Goal: Information Seeking & Learning: Find specific fact

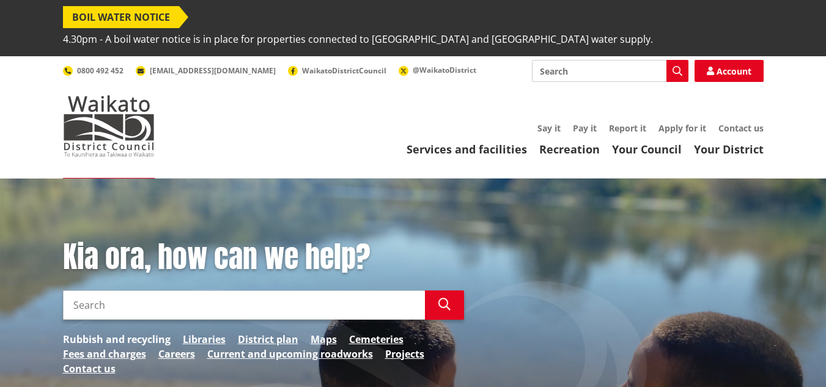
click at [151, 332] on link "Rubbish and recycling" at bounding box center [117, 339] width 108 height 15
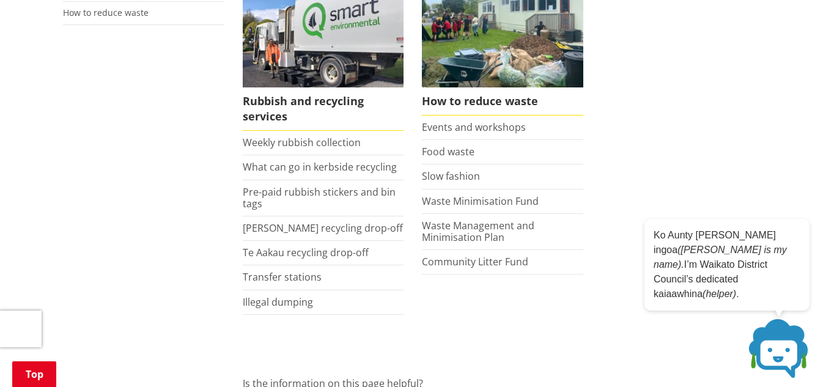
scroll to position [367, 0]
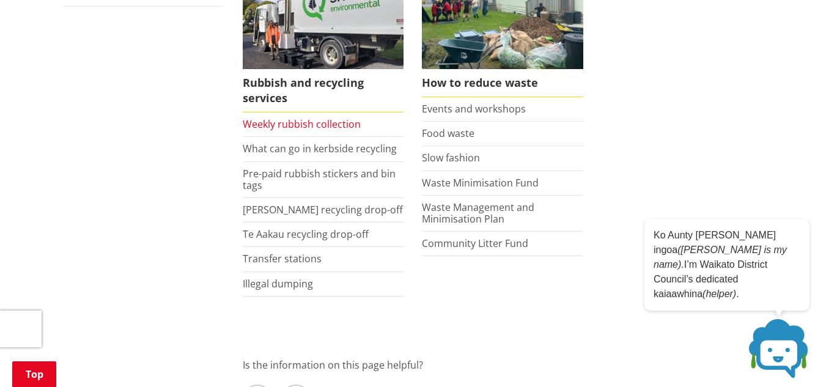
click at [311, 117] on link "Weekly rubbish collection" at bounding box center [302, 123] width 118 height 13
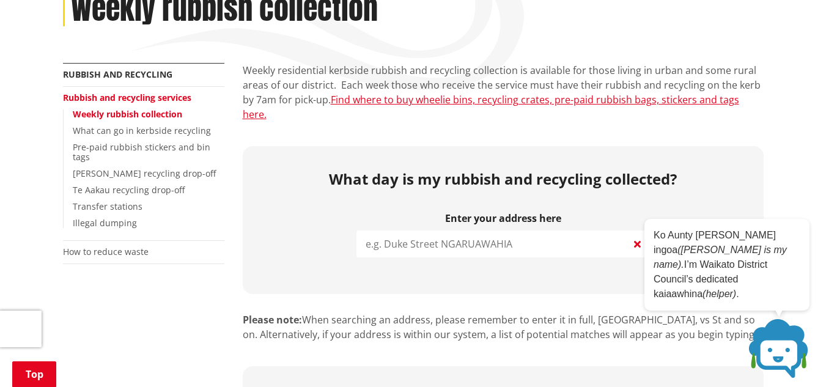
scroll to position [245, 0]
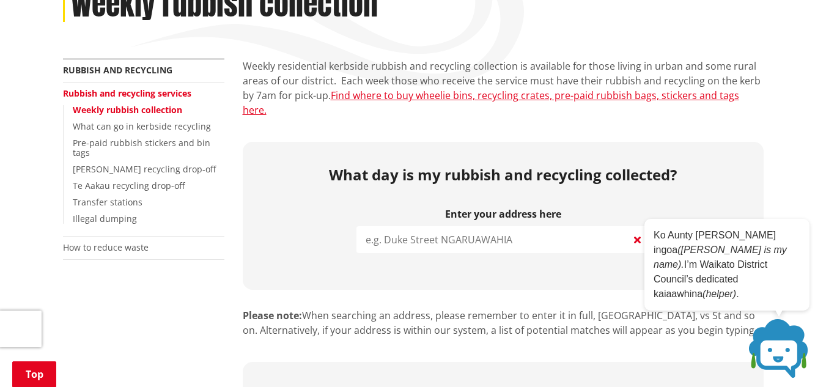
click at [557, 226] on input "search" at bounding box center [504, 239] width 294 height 27
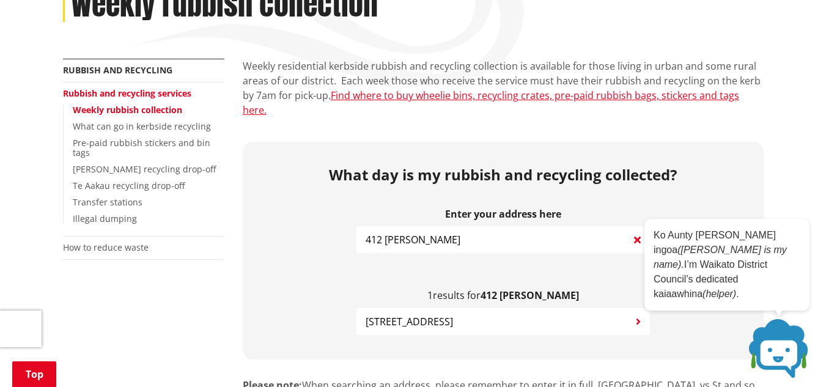
type input "412 marsh"
click at [453, 314] on span "412 Marshmeadow Road NEWSTEAD" at bounding box center [409, 321] width 87 height 15
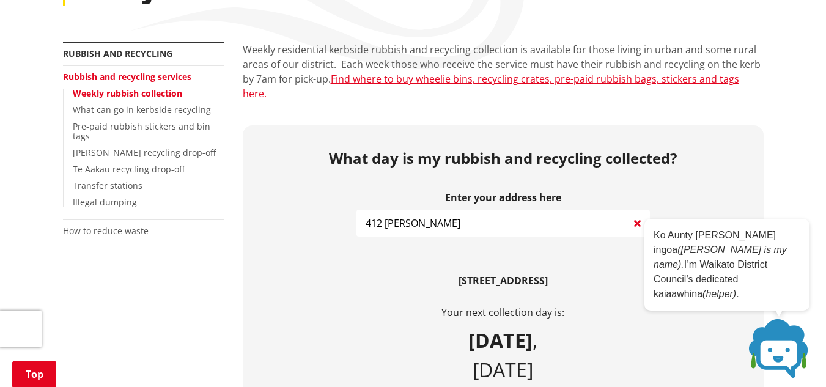
scroll to position [183, 0]
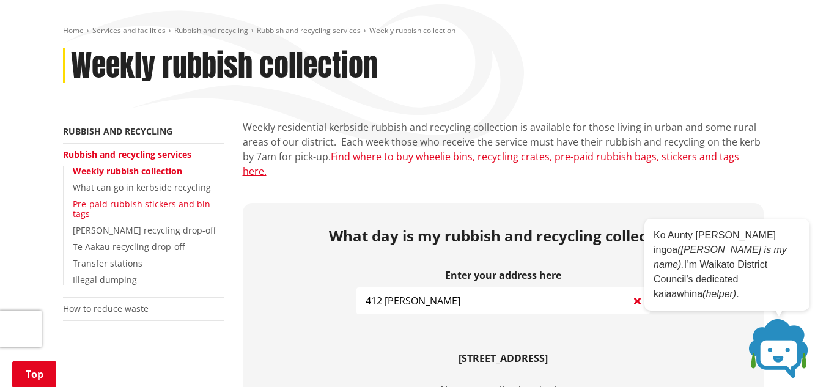
click at [207, 198] on link "Pre-paid rubbish stickers and bin tags" at bounding box center [142, 209] width 138 height 22
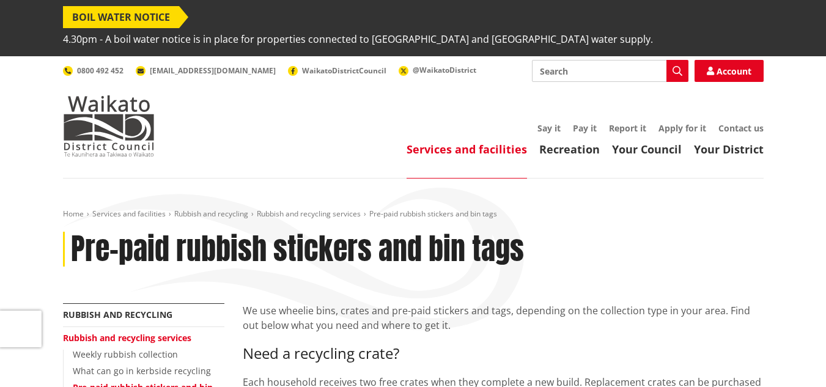
scroll to position [61, 0]
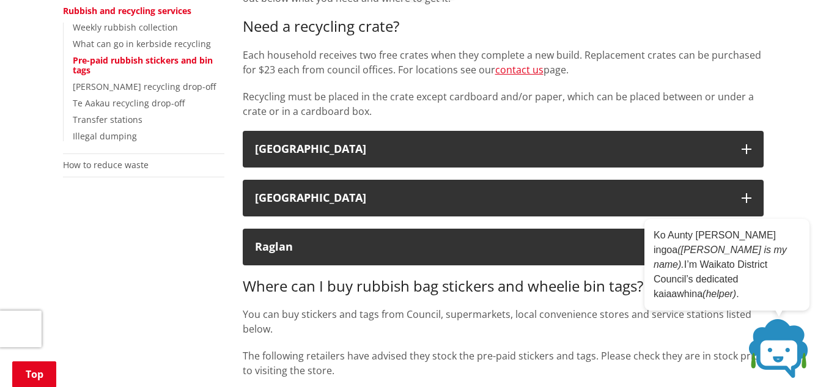
scroll to position [306, 0]
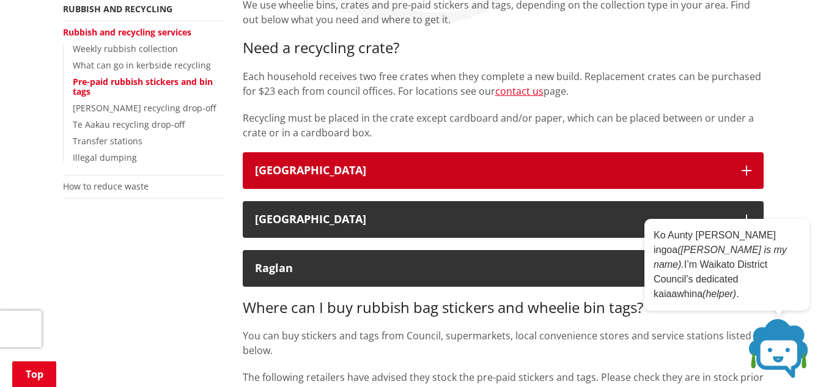
click at [747, 166] on icon "button" at bounding box center [747, 171] width 10 height 10
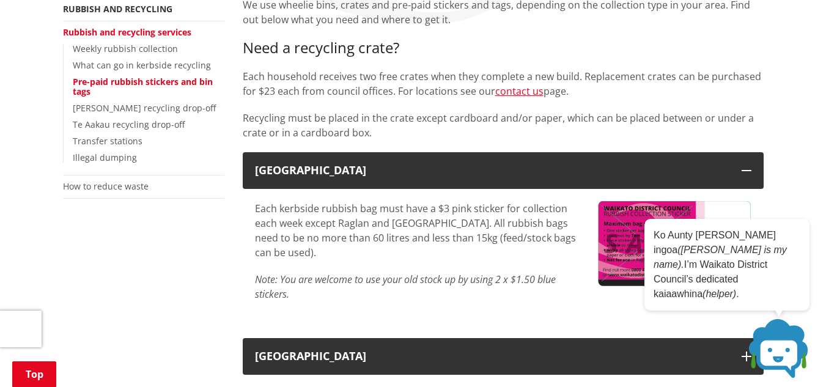
click at [525, 237] on p "Each kerbside rubbish bag must have a $3 pink sticker for collection each week …" at bounding box center [417, 230] width 325 height 59
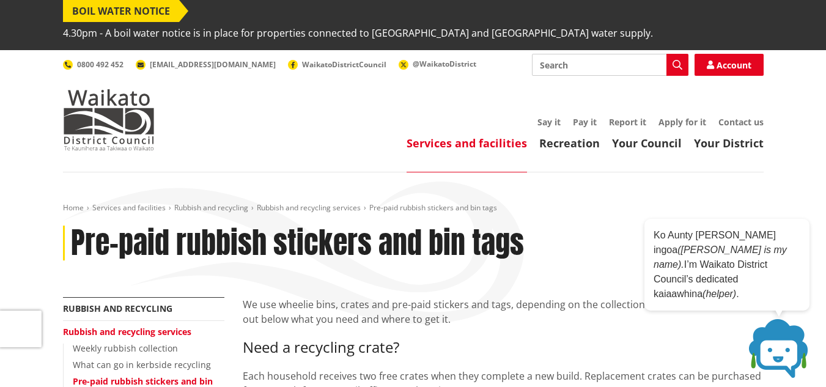
scroll to position [0, 0]
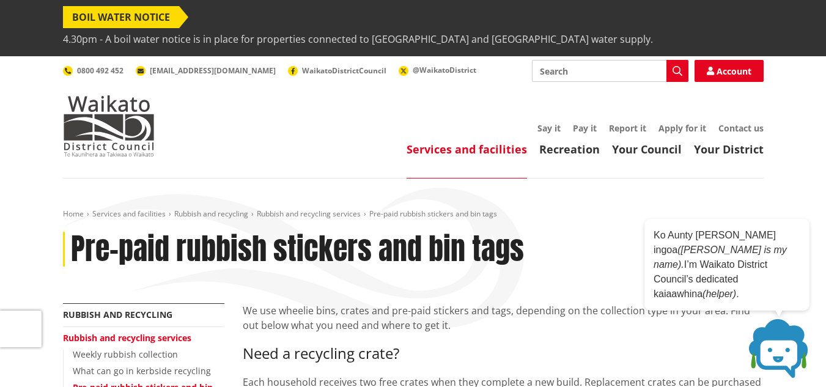
click at [448, 28] on span "4.30pm - A boil water notice is in place for properties connected to [GEOGRAPHI…" at bounding box center [358, 39] width 590 height 22
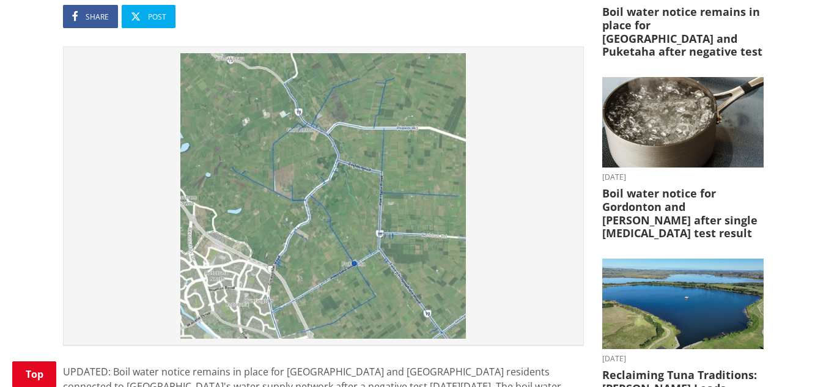
scroll to position [306, 0]
